Goal: Check status: Check status

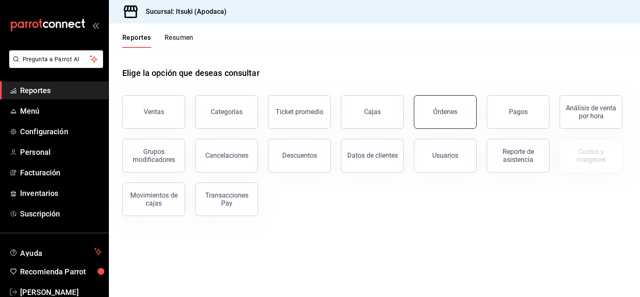
click at [453, 111] on div "Órdenes" at bounding box center [445, 112] width 24 height 8
